Goal: Task Accomplishment & Management: Complete application form

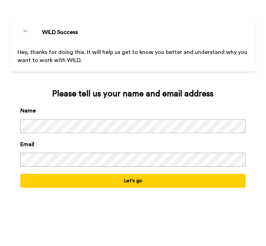
click at [132, 182] on button "Let's go" at bounding box center [132, 181] width 225 height 14
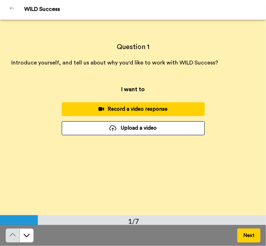
click at [201, 208] on div "Question 1 Introduce yourself, and tell us about why you'd like to work with WI…" at bounding box center [133, 118] width 266 height 196
click at [132, 113] on button "Record a video response" at bounding box center [133, 110] width 143 height 14
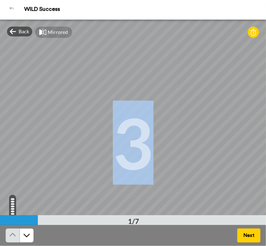
drag, startPoint x: 113, startPoint y: 183, endPoint x: 144, endPoint y: 145, distance: 49.4
click at [144, 145] on div "3" at bounding box center [133, 143] width 41 height 53
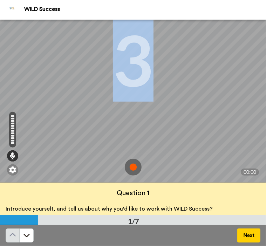
scroll to position [90, 0]
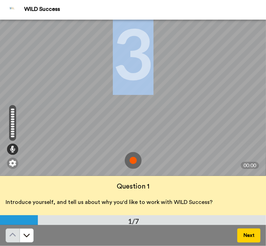
click at [131, 165] on img at bounding box center [133, 160] width 17 height 17
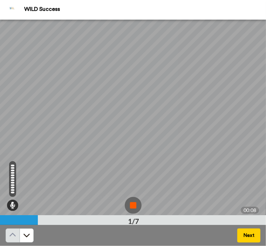
scroll to position [36, 0]
click at [129, 209] on img at bounding box center [133, 214] width 17 height 17
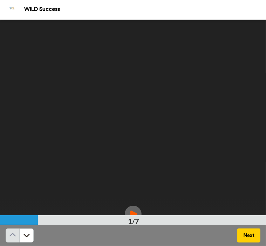
click at [129, 211] on img at bounding box center [133, 214] width 17 height 17
click at [243, 239] on button "Next" at bounding box center [249, 236] width 23 height 14
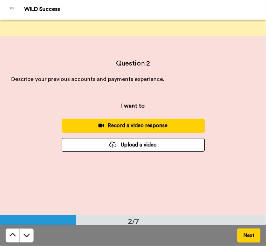
scroll to position [196, 0]
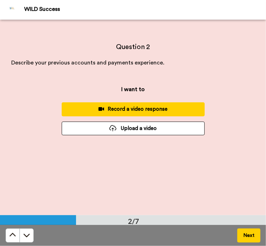
click at [111, 108] on div "Record a video response" at bounding box center [133, 109] width 132 height 7
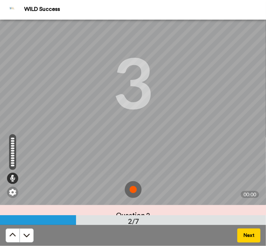
scroll to position [62, 0]
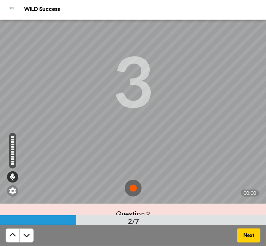
click at [131, 190] on img at bounding box center [133, 188] width 17 height 17
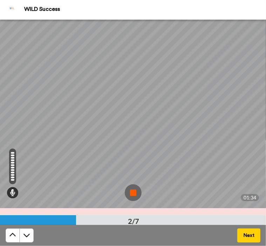
scroll to position [80, 0]
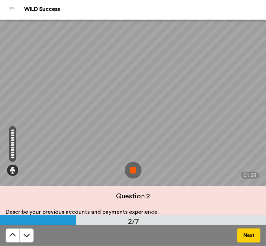
click at [128, 168] on img at bounding box center [133, 170] width 17 height 17
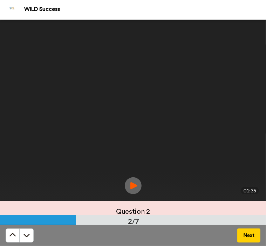
scroll to position [58, 0]
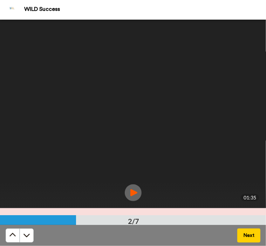
click at [133, 194] on img at bounding box center [133, 193] width 17 height 17
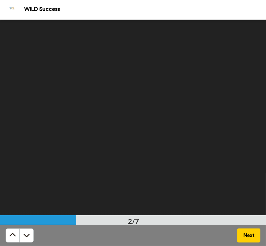
scroll to position [13, 0]
click at [244, 236] on button "Next" at bounding box center [249, 236] width 23 height 14
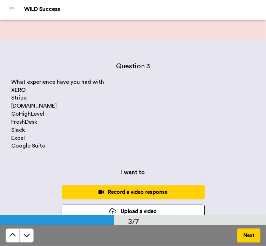
scroll to position [392, 0]
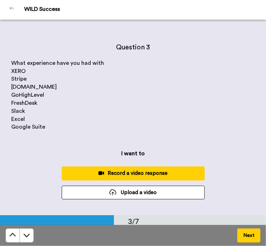
click at [147, 171] on div "Record a video response" at bounding box center [133, 173] width 132 height 7
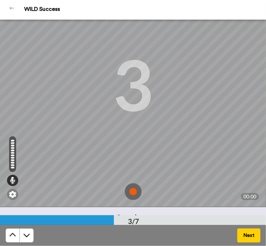
scroll to position [59, 0]
click at [126, 186] on img at bounding box center [133, 191] width 17 height 17
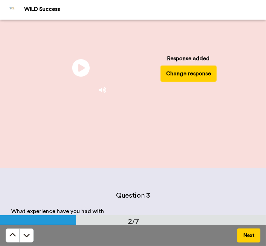
scroll to position [229, 0]
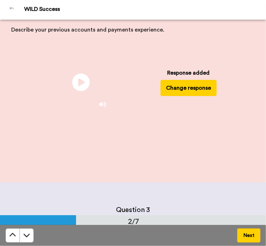
click at [197, 89] on button "Change response" at bounding box center [189, 88] width 56 height 16
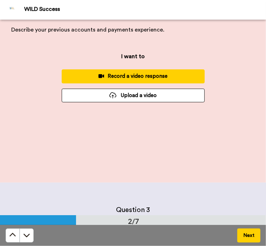
click at [158, 80] on div "Record a video response" at bounding box center [133, 76] width 132 height 7
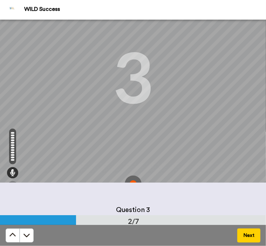
scroll to position [66, 0]
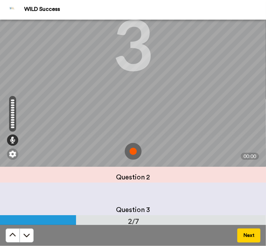
click at [130, 150] on img at bounding box center [133, 151] width 17 height 17
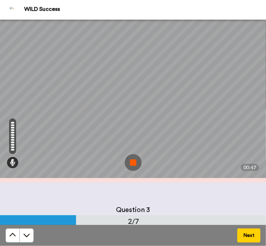
scroll to position [56, 0]
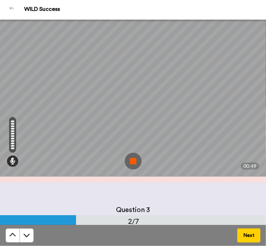
click at [129, 161] on img at bounding box center [133, 161] width 17 height 17
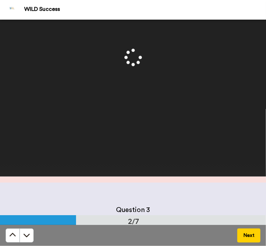
click at [250, 236] on button "Next" at bounding box center [249, 236] width 23 height 14
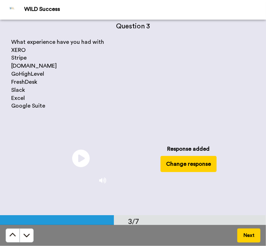
scroll to position [0, 0]
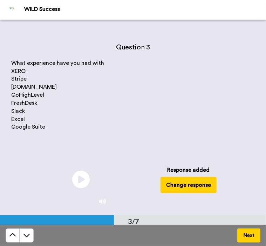
click at [250, 238] on button "Next" at bounding box center [249, 236] width 23 height 14
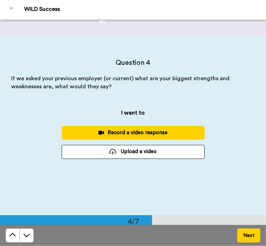
scroll to position [588, 0]
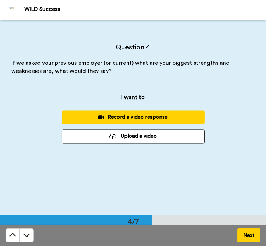
click at [136, 120] on div "Record a video response" at bounding box center [133, 117] width 132 height 7
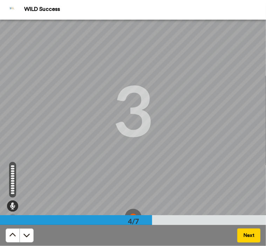
scroll to position [61, 0]
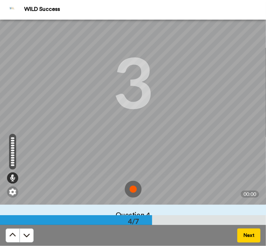
click at [125, 189] on img at bounding box center [133, 189] width 17 height 17
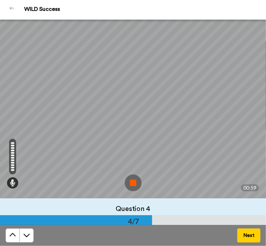
scroll to position [70, 0]
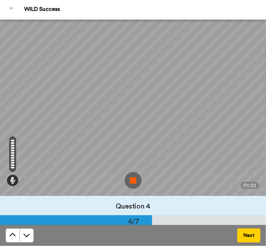
click at [127, 183] on img at bounding box center [133, 180] width 17 height 17
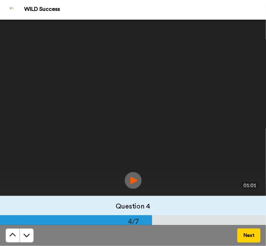
click at [246, 236] on button "Next" at bounding box center [249, 236] width 23 height 14
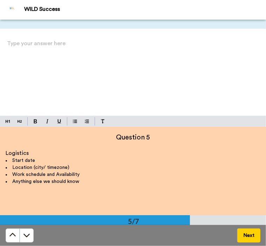
scroll to position [784, 0]
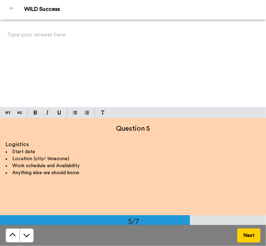
click at [81, 34] on p "Type your answer here ﻿" at bounding box center [133, 38] width 252 height 10
click at [68, 34] on p "Start date: [DATE]" at bounding box center [133, 38] width 252 height 10
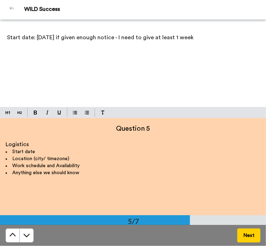
click at [204, 41] on p "Start date: [DATE] if given enough notice - I need to give at least 1 week" at bounding box center [133, 38] width 252 height 10
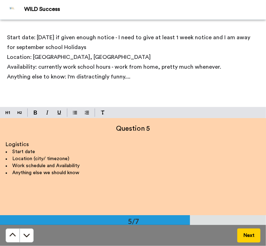
click at [129, 82] on div "Start date: [DATE] if given enough notice - I need to give at least 1 week noti…" at bounding box center [133, 68] width 266 height 77
click at [172, 75] on span "Anything else to know: I'm distractingly funny....seriously. nothing really." at bounding box center [99, 77] width 185 height 6
click at [250, 237] on button "Next" at bounding box center [249, 236] width 23 height 14
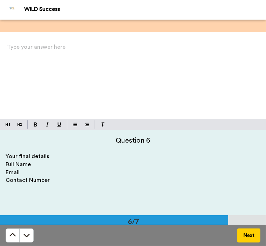
scroll to position [979, 0]
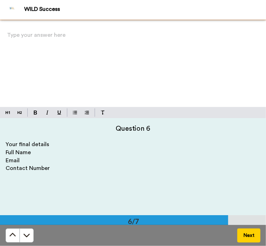
click at [33, 61] on div "Type your answer here ﻿" at bounding box center [133, 68] width 266 height 77
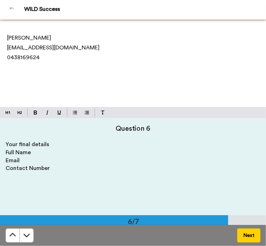
click at [250, 238] on button "Next" at bounding box center [249, 236] width 23 height 14
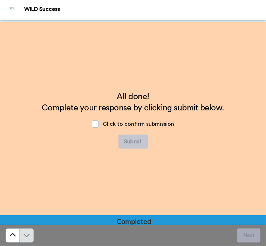
scroll to position [1175, 0]
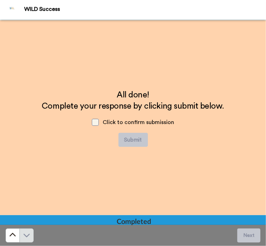
click at [92, 121] on span at bounding box center [95, 122] width 7 height 7
click at [135, 135] on button "Submit" at bounding box center [133, 140] width 29 height 14
